Goal: Information Seeking & Learning: Check status

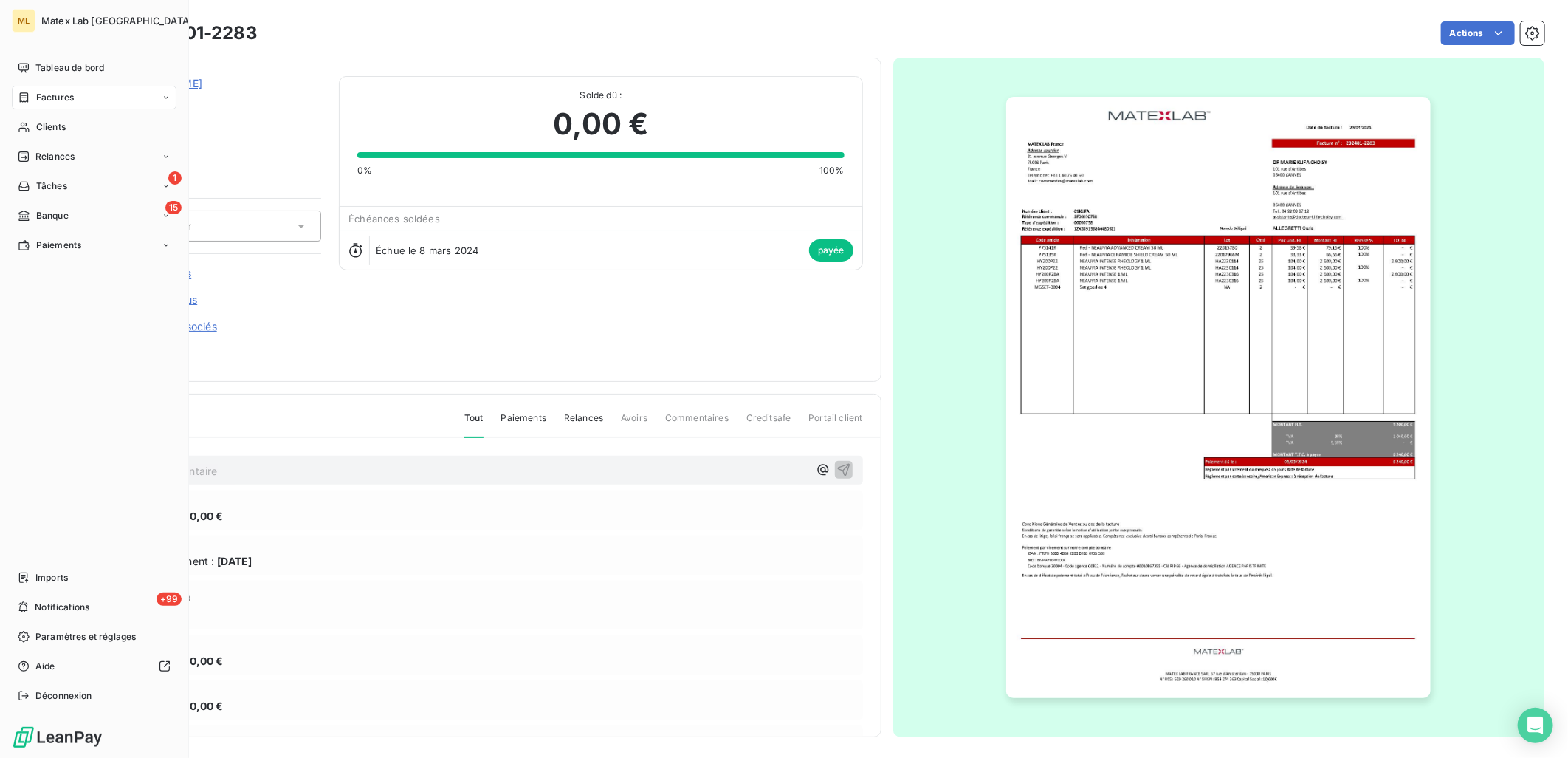
click at [60, 105] on div "Factures" at bounding box center [95, 97] width 165 height 23
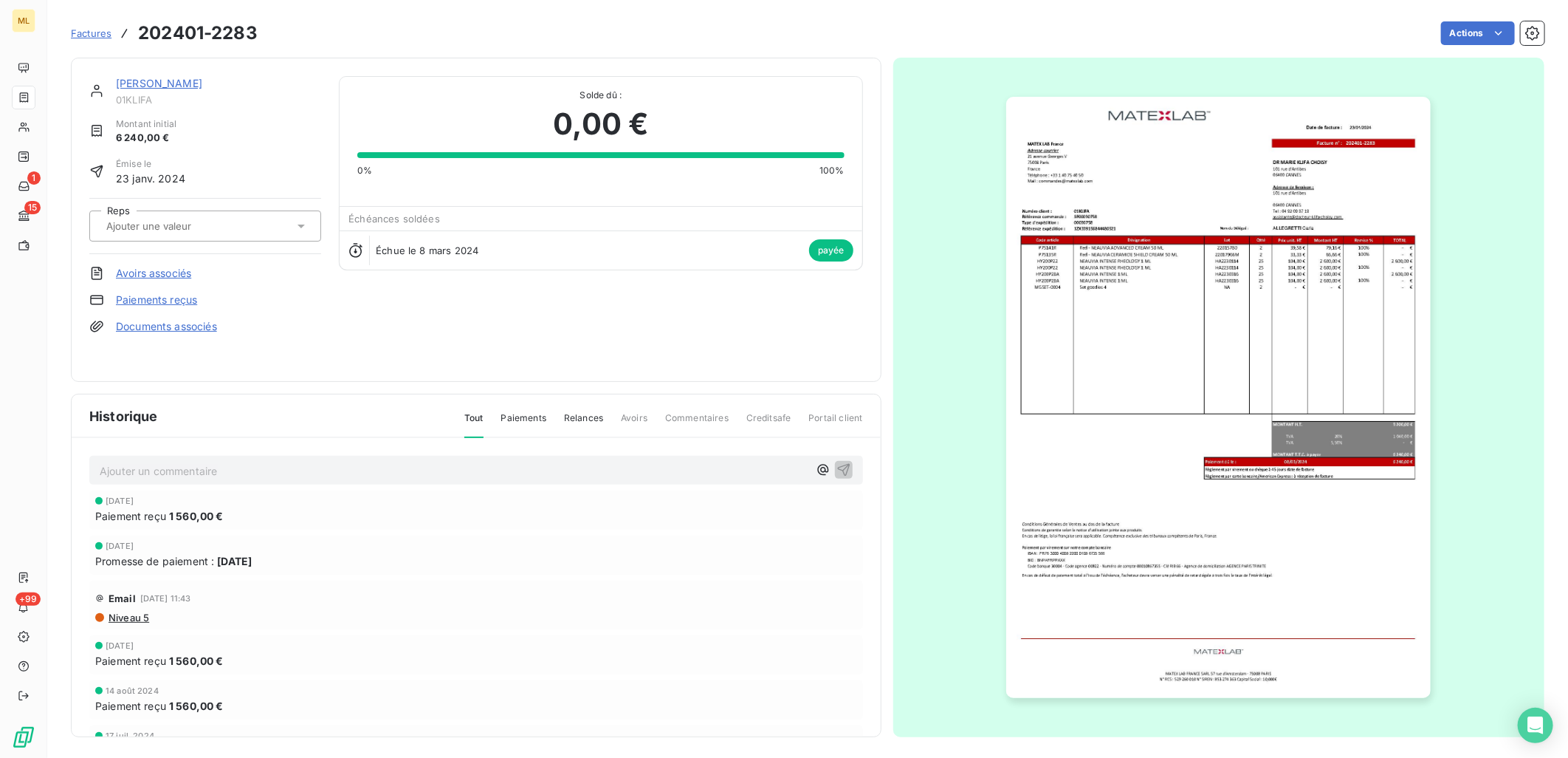
click at [675, 6] on div "Factures 202401-2283 Actions" at bounding box center [807, 24] width 1473 height 49
click at [64, 38] on section "Factures 202401-2283 Actions [PERSON_NAME] 01KLIFA Montant initial 6 240,00 € É…" at bounding box center [808, 379] width 1521 height 758
click at [77, 38] on span "Factures" at bounding box center [91, 33] width 41 height 12
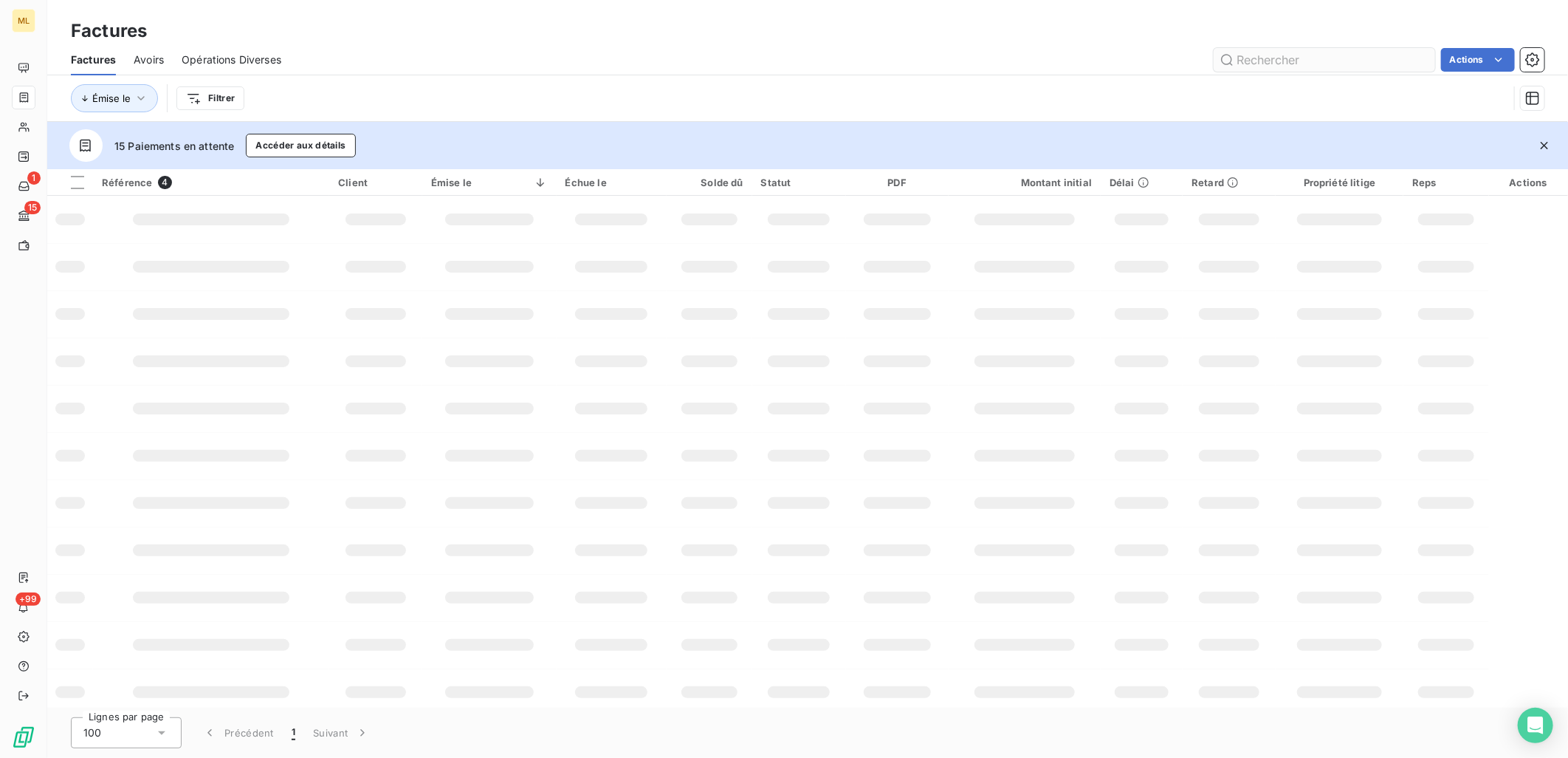
click at [1266, 56] on input "text" at bounding box center [1324, 59] width 221 height 23
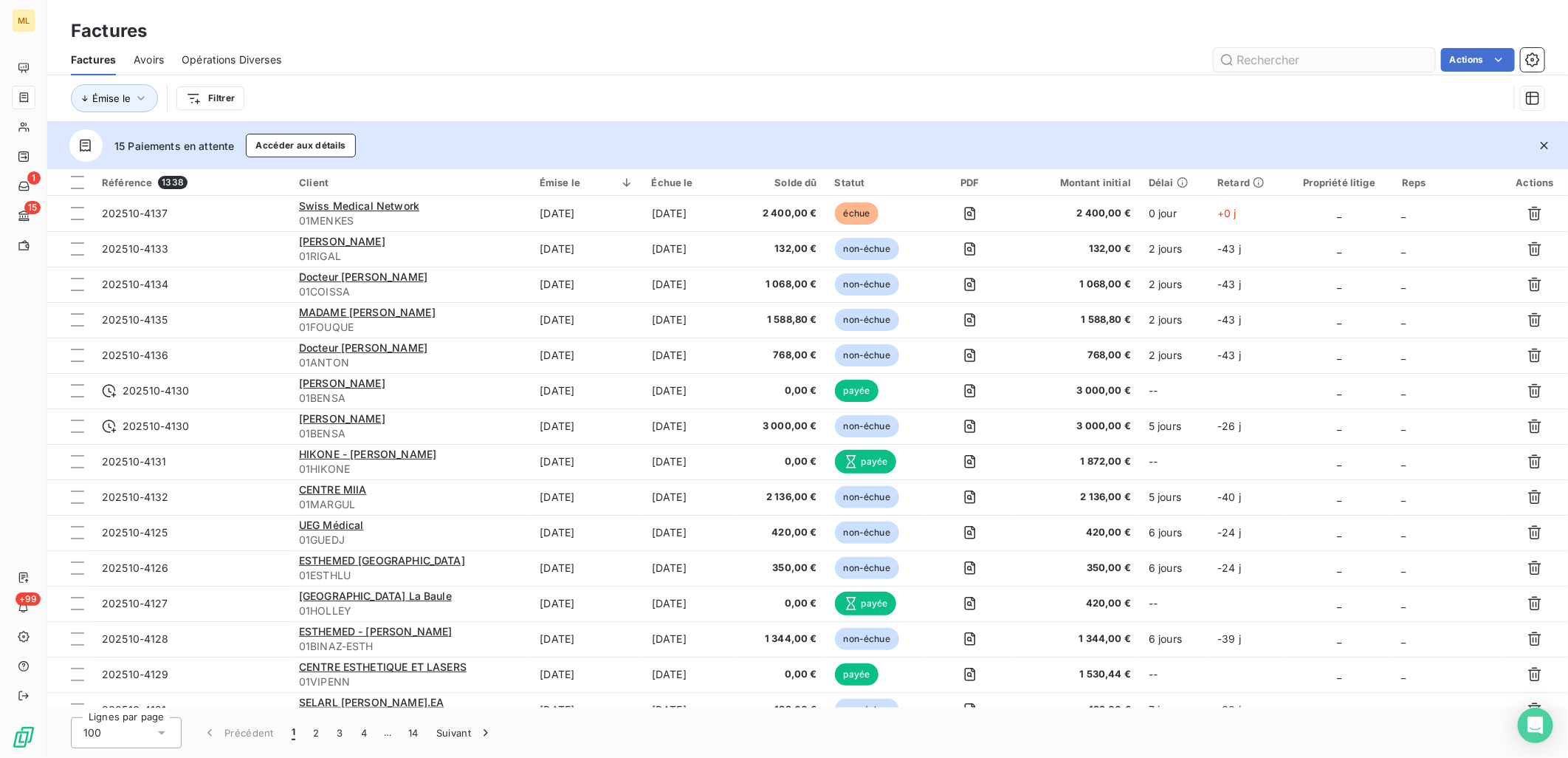
click at [1278, 62] on input "text" at bounding box center [1324, 59] width 221 height 23
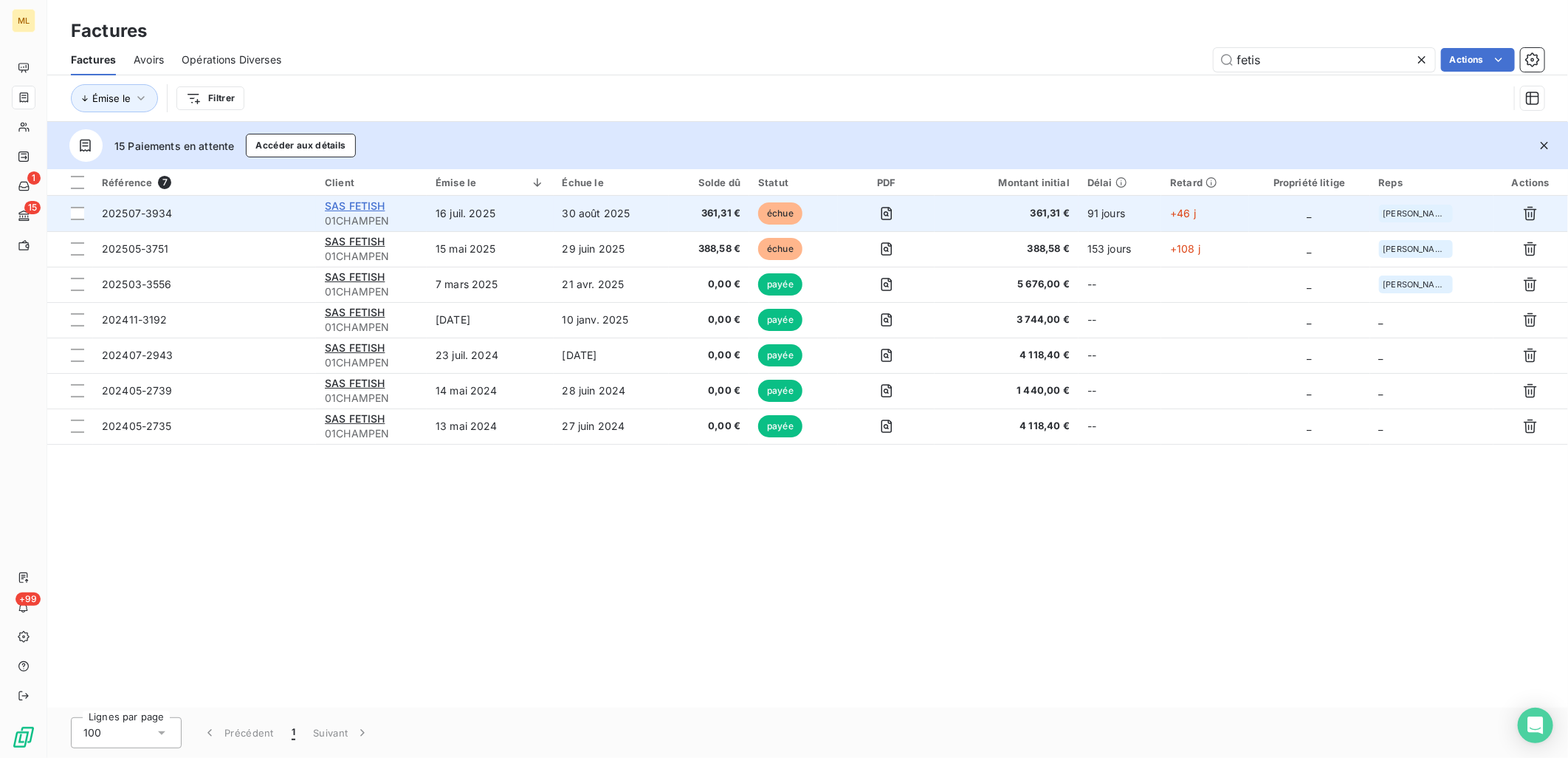
type input "fetis"
click at [364, 207] on span "SAS FETISH" at bounding box center [355, 206] width 61 height 13
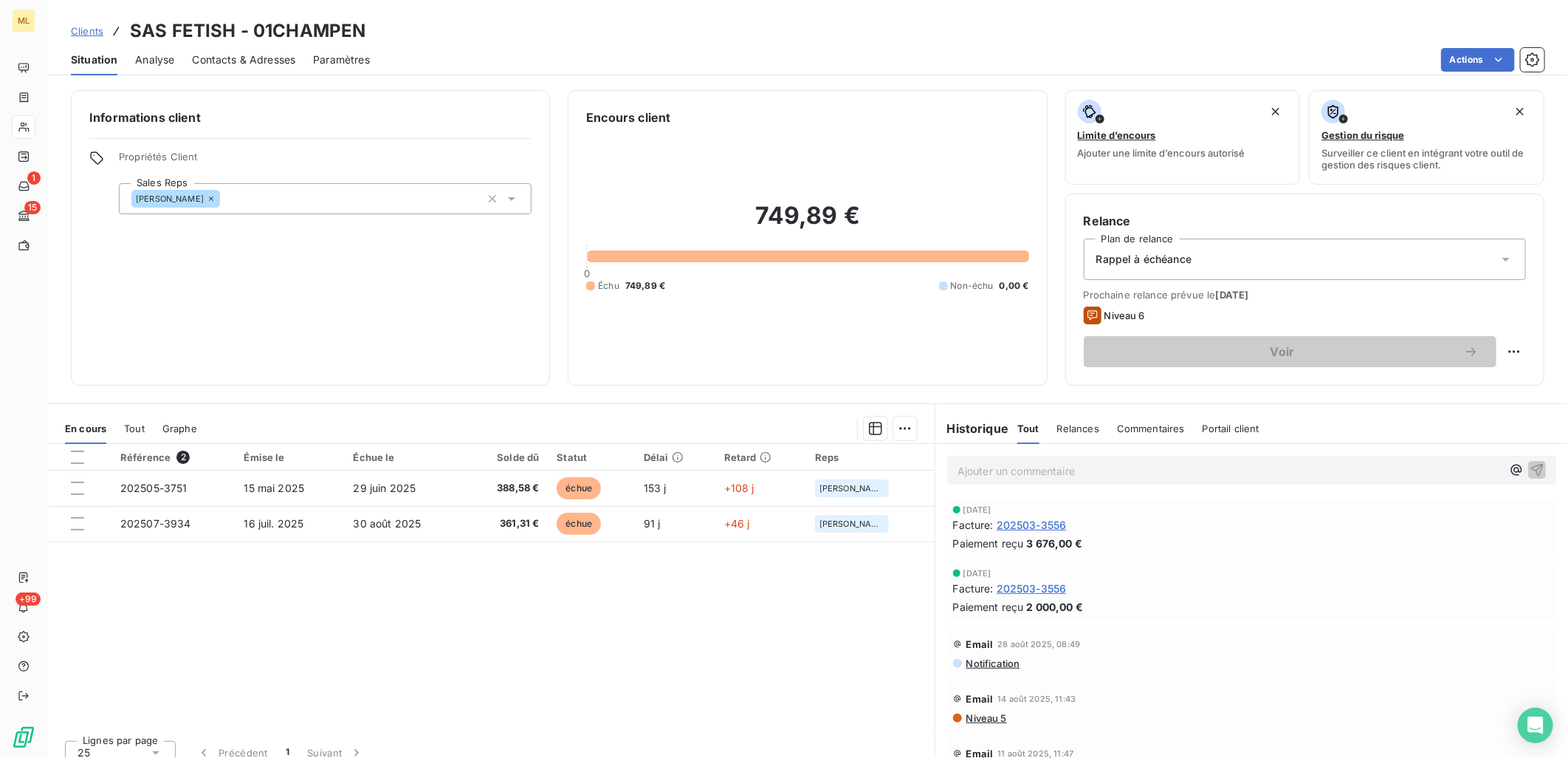
click at [319, 613] on div "Référence 2 Émise le Échue le Solde dû Statut Délai Retard Reps 202505-3751 15 …" at bounding box center [491, 586] width 888 height 284
click at [475, 659] on div "Référence 2 Émise le Échue le Solde dû Statut Délai Retard Reps 202505-3751 15 …" at bounding box center [491, 586] width 888 height 284
click at [534, 664] on div "Référence 2 Émise le Échue le Solde dû Statut Délai Retard Reps 202505-3751 15 …" at bounding box center [491, 586] width 888 height 284
click at [251, 607] on div "Référence 2 Émise le Échue le Solde dû Statut Délai Retard Reps 202505-3751 15 …" at bounding box center [491, 586] width 888 height 284
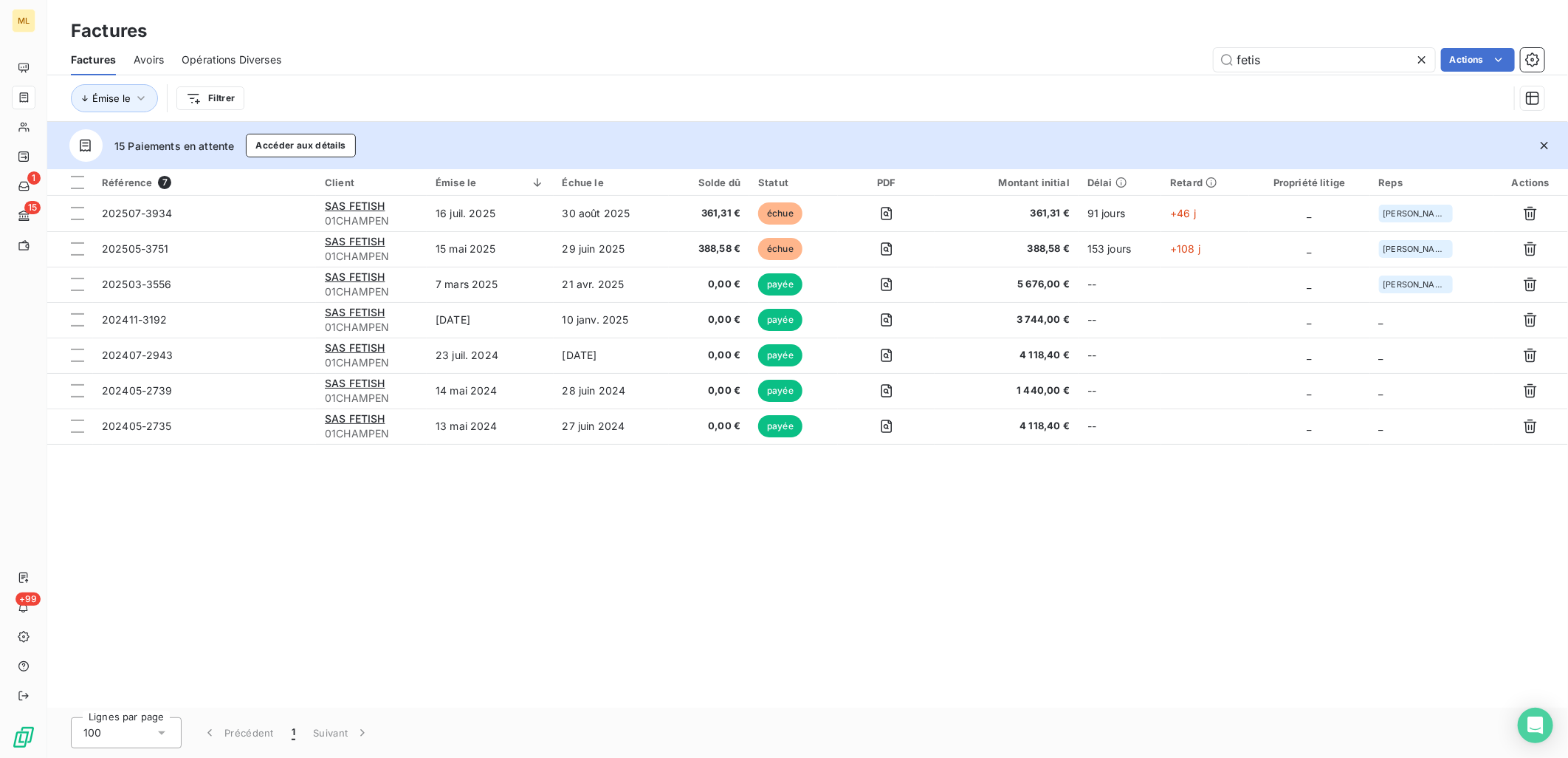
click at [669, 508] on div "Référence 7 Client Émise le Échue le Solde dû Statut PDF Montant initial Délai …" at bounding box center [808, 438] width 1521 height 538
click at [463, 522] on div "Référence 7 Client Émise le Échue le Solde dû Statut PDF Montant initial Délai …" at bounding box center [808, 438] width 1521 height 538
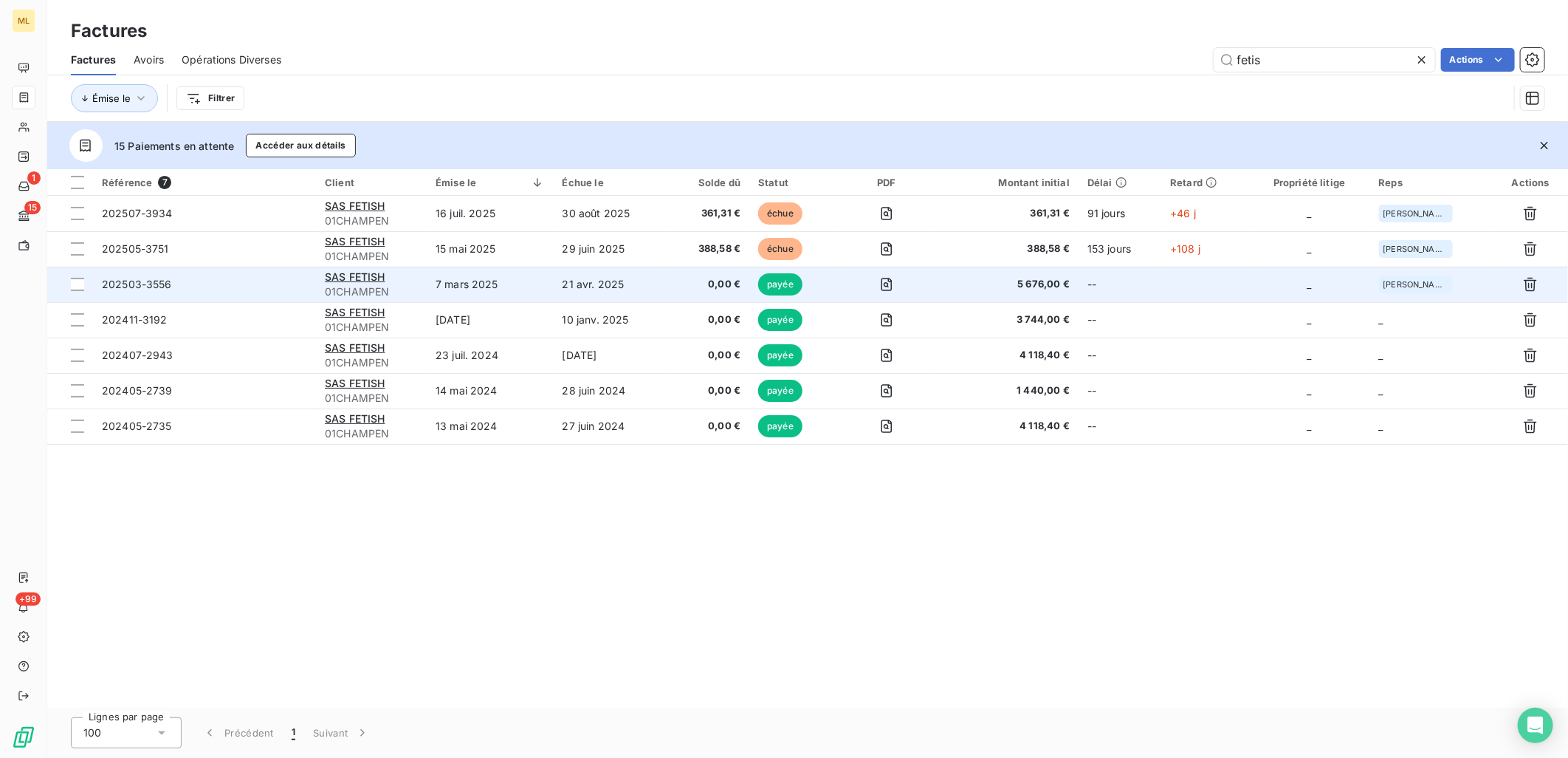
click at [587, 291] on td "21 avr. 2025" at bounding box center [611, 284] width 115 height 35
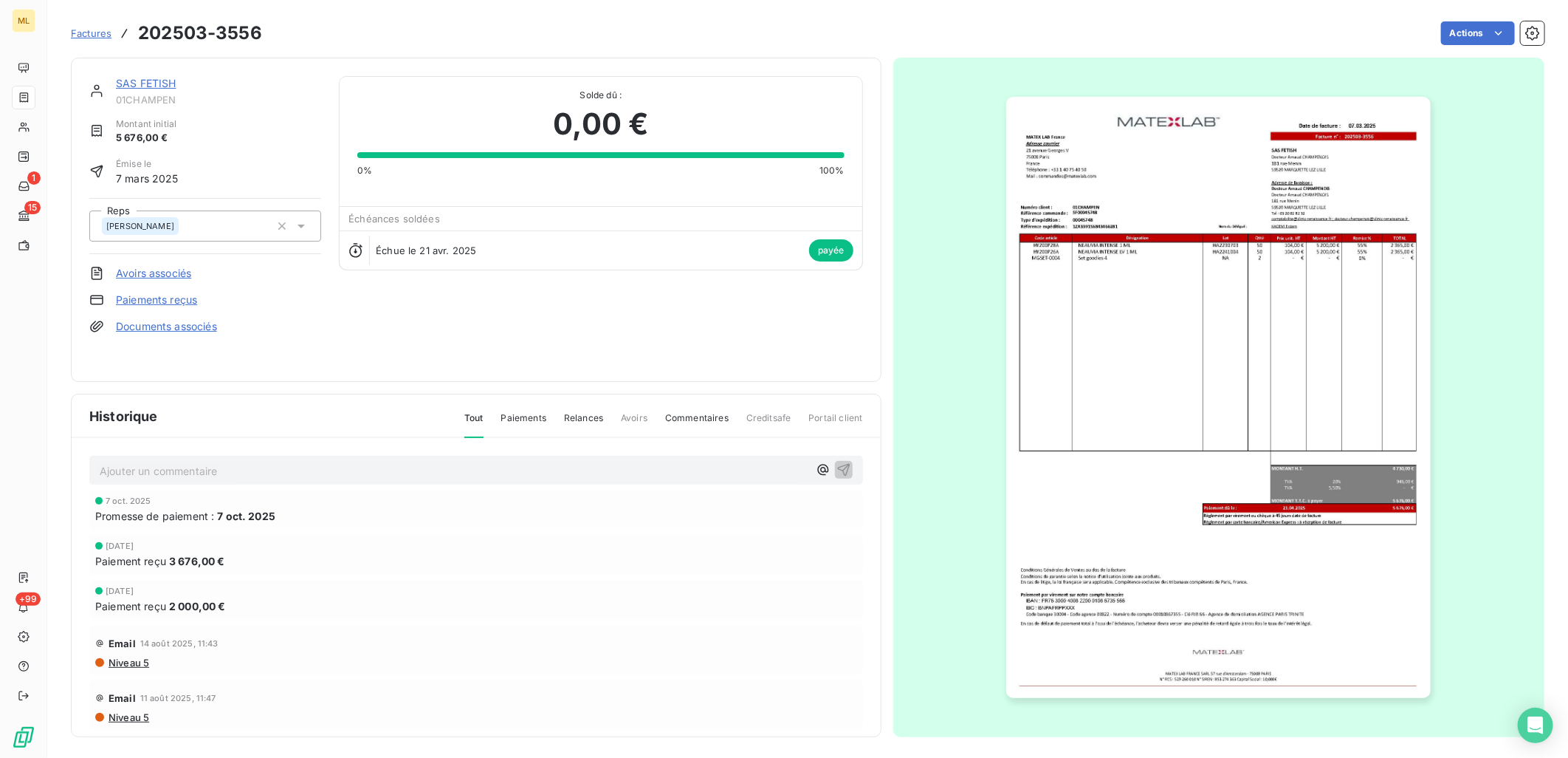
click at [362, 46] on div "Factures 202503-3556 Actions" at bounding box center [807, 33] width 1473 height 31
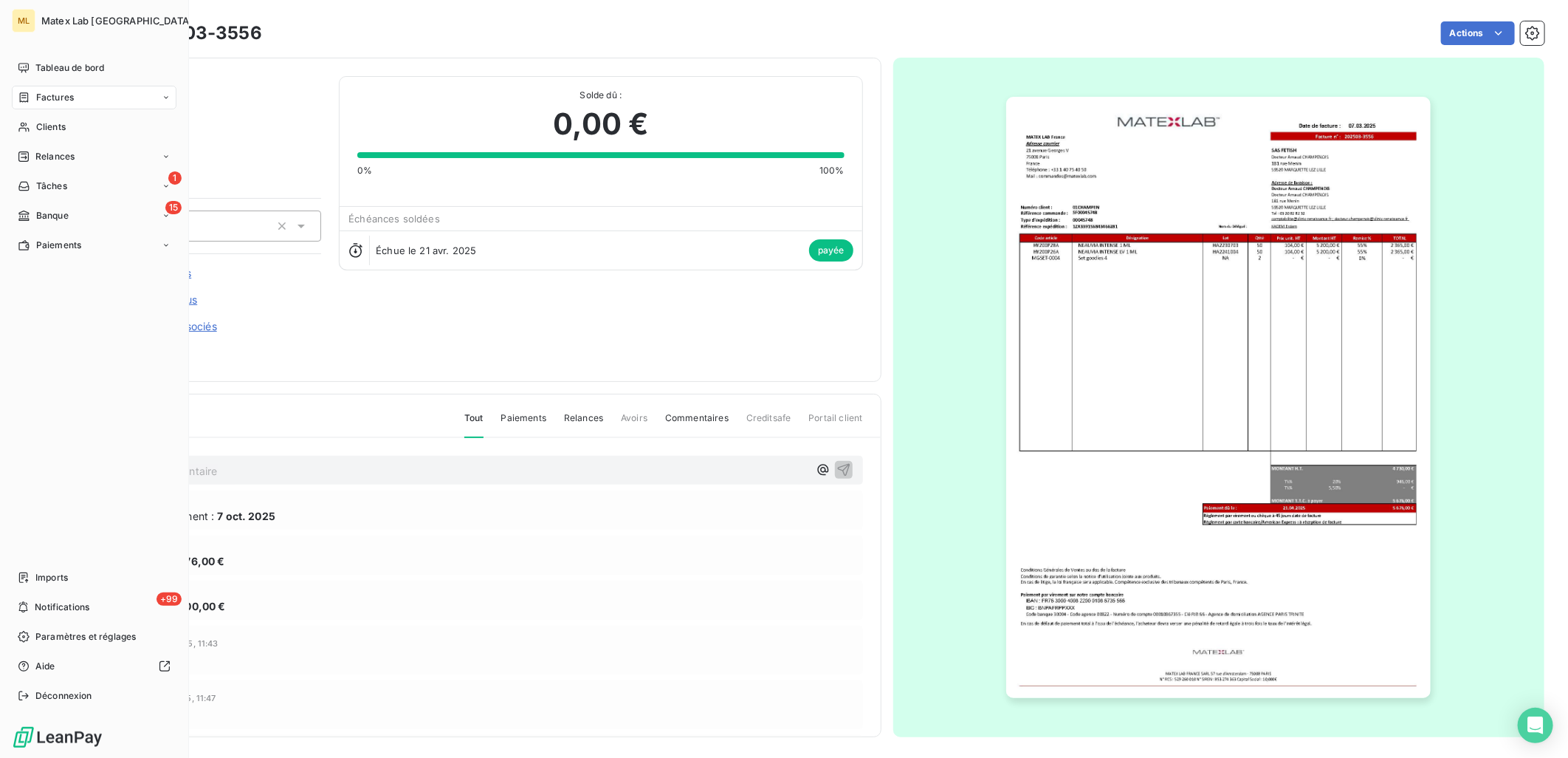
click at [27, 97] on icon at bounding box center [24, 97] width 9 height 10
